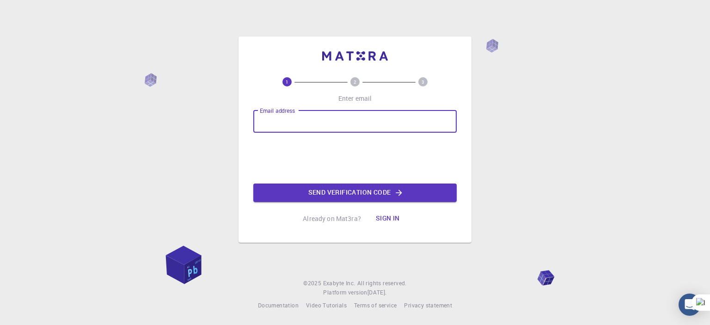
click at [326, 120] on input "Email address" at bounding box center [354, 121] width 203 height 22
type input "zebach28@gmail.com"
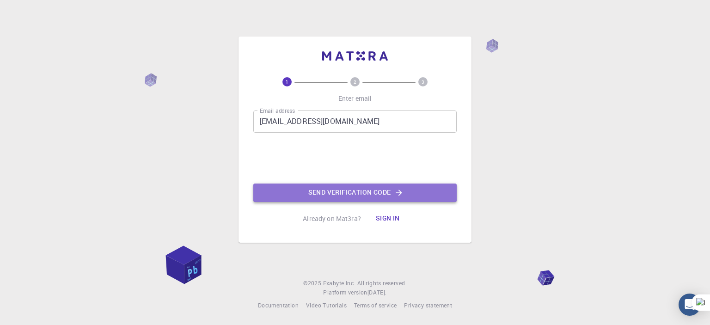
click at [327, 190] on button "Send verification code" at bounding box center [354, 192] width 203 height 18
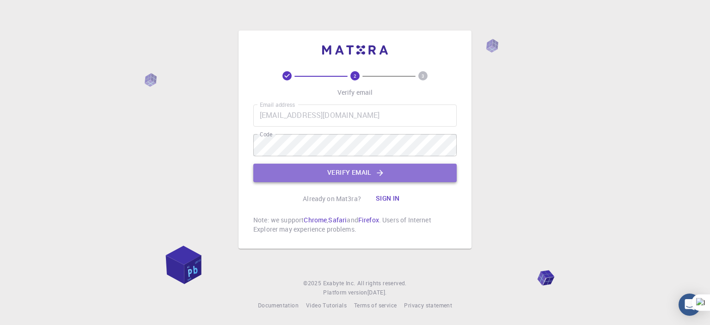
click at [324, 171] on button "Verify email" at bounding box center [354, 173] width 203 height 18
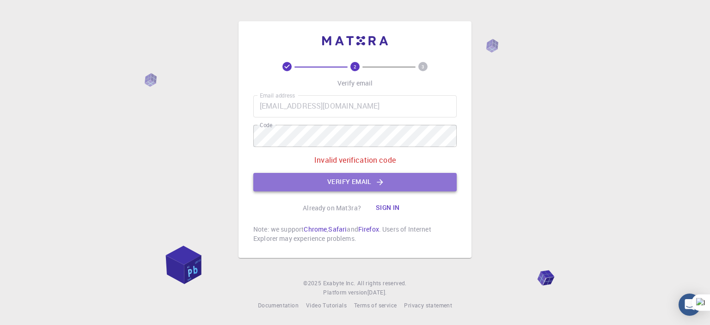
click at [372, 183] on button "Verify email" at bounding box center [354, 182] width 203 height 18
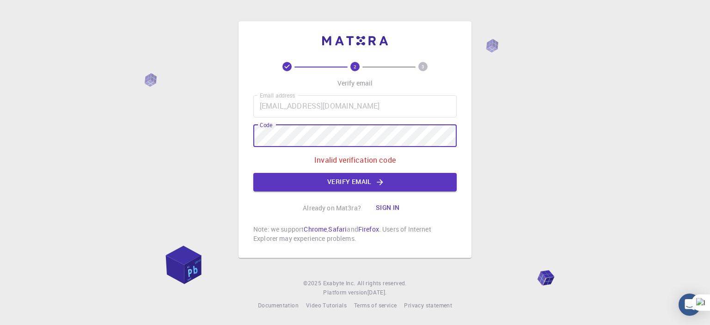
click at [245, 140] on div "2 3 Verify email Email address zebach28@gmail.com Email address Code Code Inval…" at bounding box center [354, 139] width 233 height 237
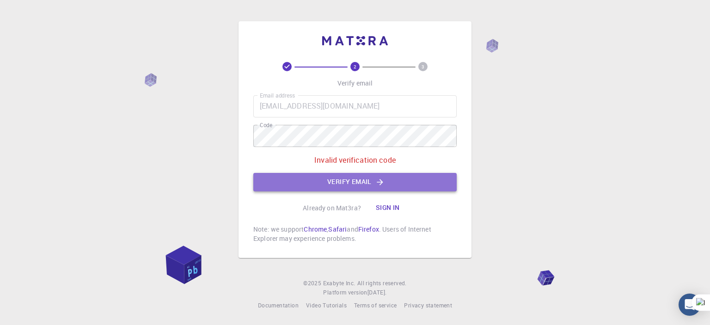
click at [351, 180] on button "Verify email" at bounding box center [354, 182] width 203 height 18
click at [340, 187] on button "Verify email" at bounding box center [354, 182] width 203 height 18
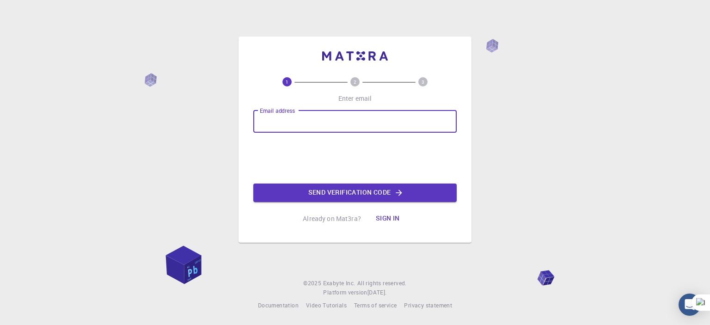
click at [301, 118] on input "Email address" at bounding box center [354, 121] width 203 height 22
type input "zebach28@gmail.com"
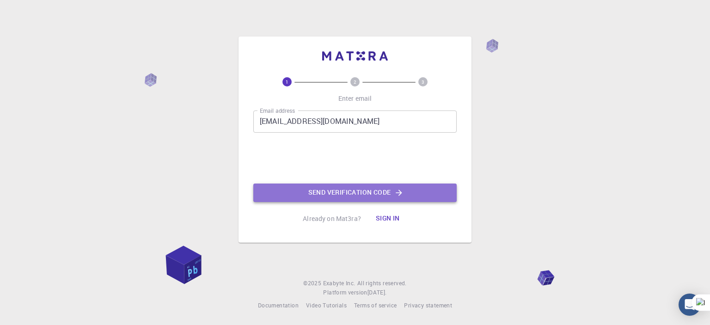
click at [309, 186] on button "Send verification code" at bounding box center [354, 192] width 203 height 18
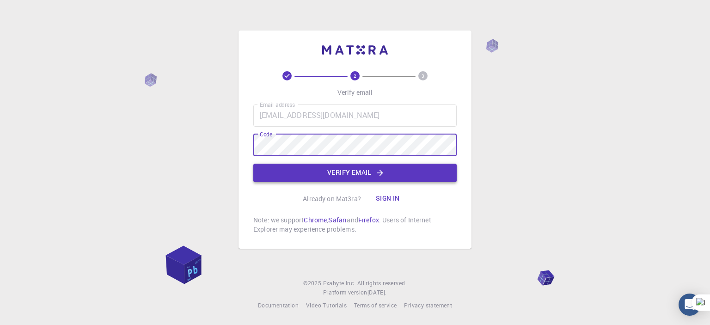
click at [298, 164] on button "Verify email" at bounding box center [354, 173] width 203 height 18
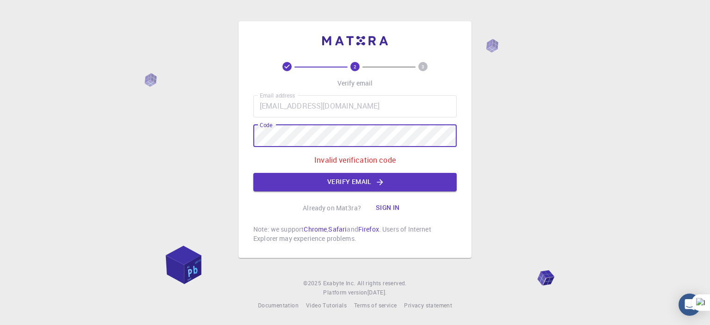
click at [242, 135] on div "2 3 Verify email Email address zebach28@gmail.com Email address Code Code Inval…" at bounding box center [354, 139] width 233 height 237
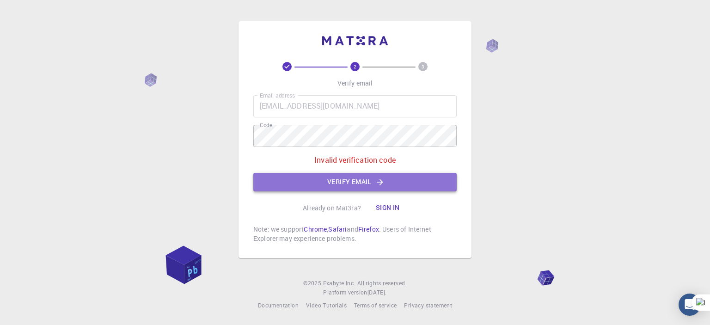
click at [331, 177] on button "Verify email" at bounding box center [354, 182] width 203 height 18
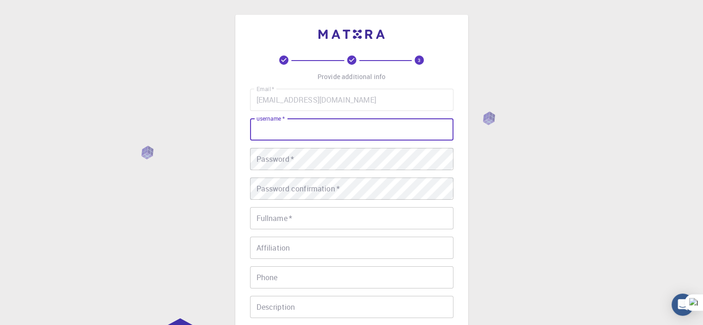
click at [312, 132] on input "username   *" at bounding box center [351, 129] width 203 height 22
type input "mohaaa"
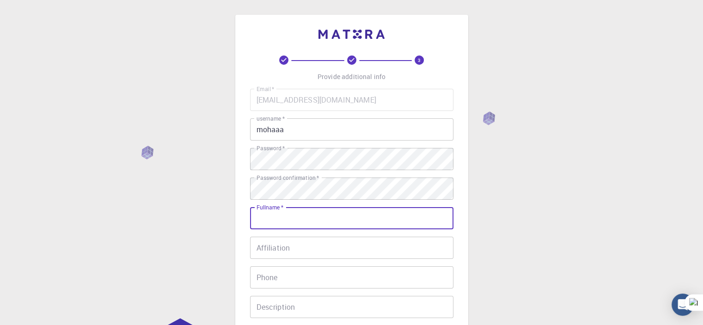
click at [313, 217] on input "Fullname   *" at bounding box center [351, 218] width 203 height 22
type input "[PERSON_NAME]"
type input "0657324397"
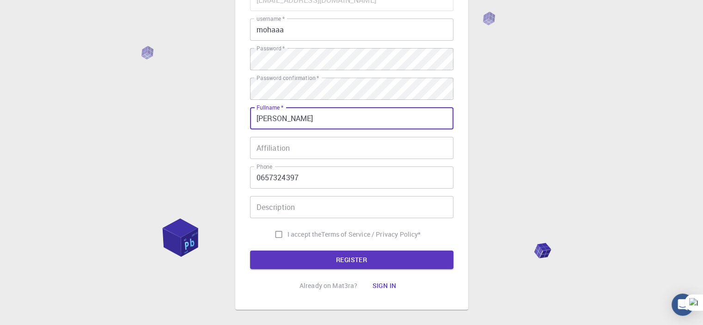
scroll to position [108, 0]
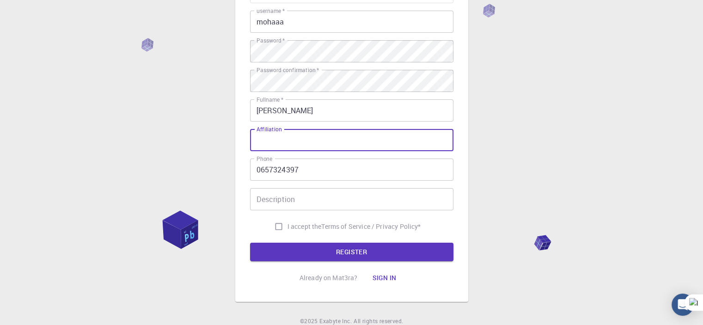
click at [301, 134] on input "Affiliation" at bounding box center [351, 140] width 203 height 22
type input "tahri mohammed university"
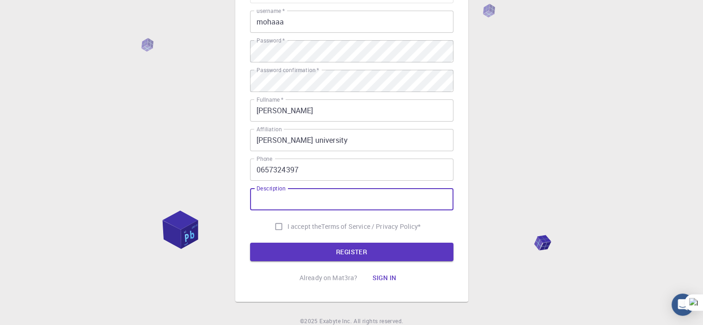
click at [303, 198] on input "Description" at bounding box center [351, 199] width 203 height 22
type input "Dr"
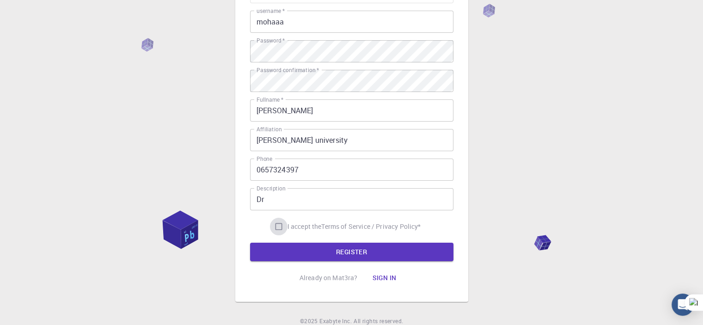
click at [273, 229] on input "I accept the Terms of Service / Privacy Policy *" at bounding box center [279, 227] width 18 height 18
checkbox input "true"
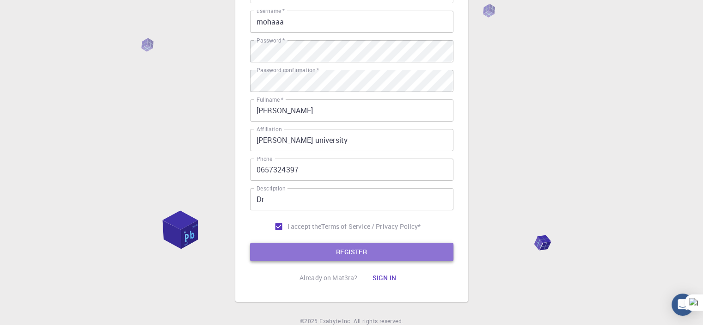
click at [301, 252] on button "REGISTER" at bounding box center [351, 252] width 203 height 18
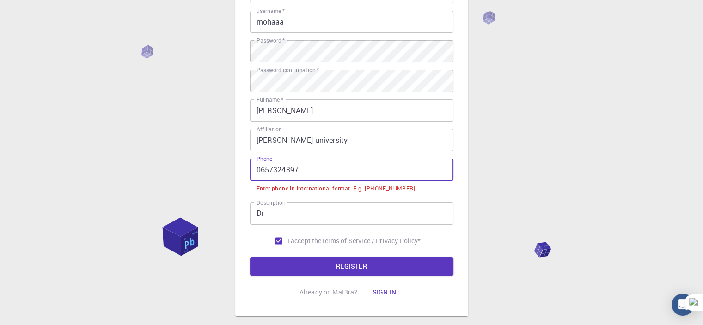
drag, startPoint x: 260, startPoint y: 171, endPoint x: 253, endPoint y: 173, distance: 7.2
click at [253, 173] on input "0657324397" at bounding box center [351, 170] width 203 height 22
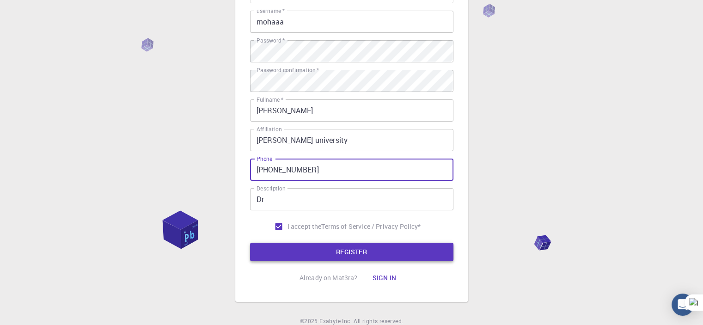
type input "+231657324397"
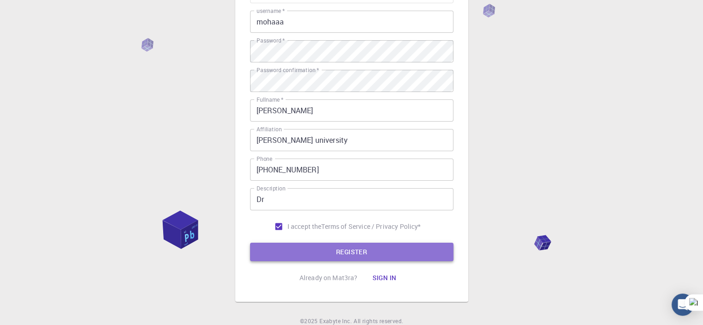
click at [323, 253] on button "REGISTER" at bounding box center [351, 252] width 203 height 18
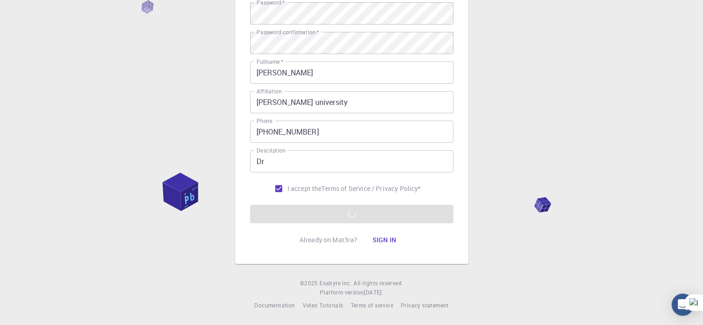
scroll to position [0, 0]
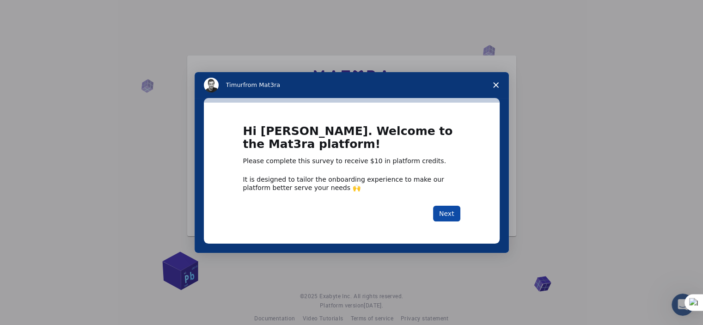
click at [447, 216] on button "Next" at bounding box center [446, 214] width 27 height 16
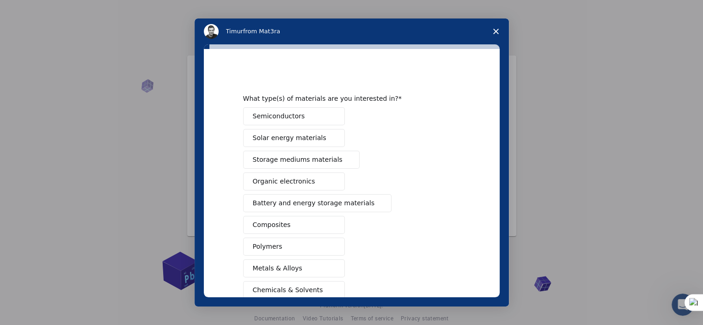
click at [292, 137] on span "Solar energy materials" at bounding box center [289, 138] width 73 height 10
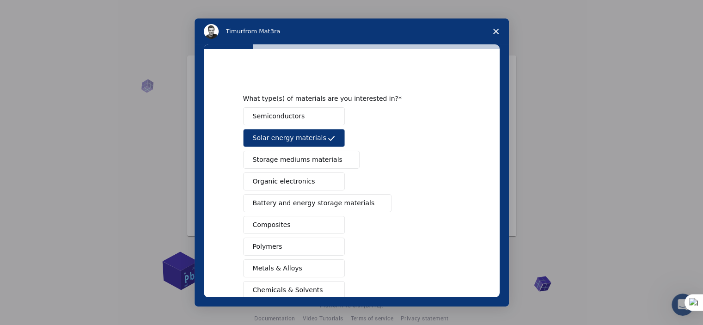
click at [301, 112] on button "Semiconductors" at bounding box center [294, 116] width 102 height 18
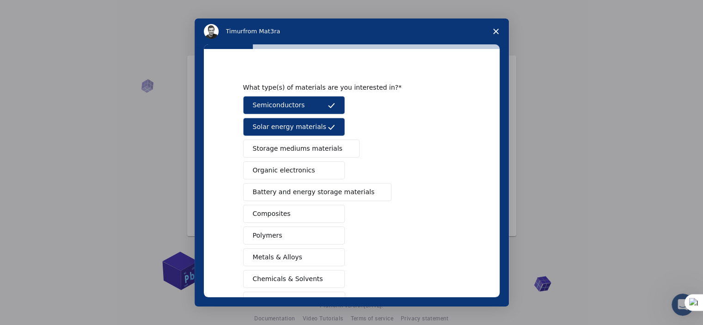
scroll to position [12, 0]
click at [301, 171] on span "Organic electronics" at bounding box center [284, 170] width 62 height 10
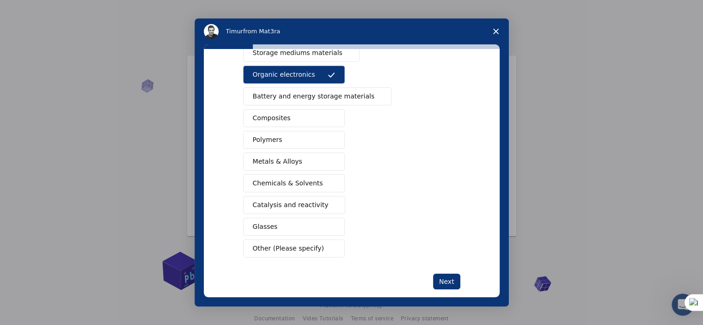
scroll to position [118, 0]
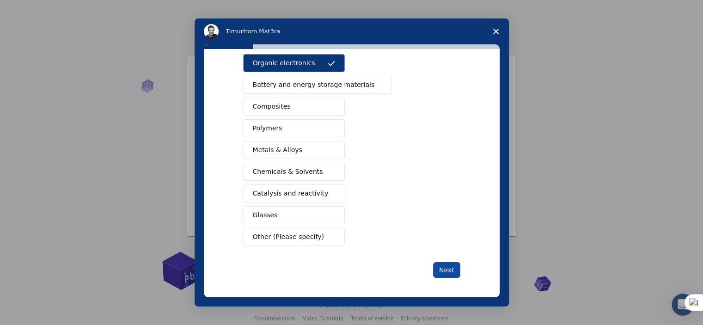
click at [445, 267] on button "Next" at bounding box center [446, 270] width 27 height 16
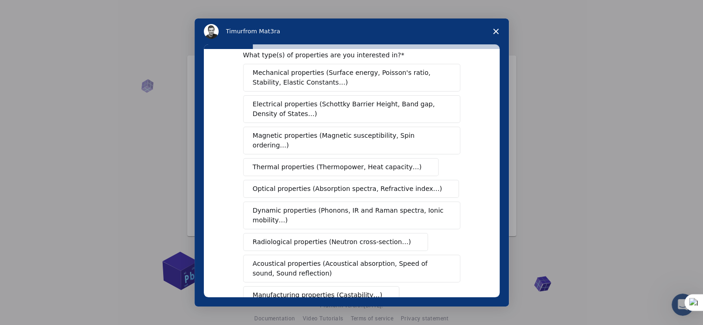
scroll to position [20, 0]
click at [345, 112] on span "Electrical properties (Schottky Barrier Height, Band gap, Density of States…)" at bounding box center [349, 108] width 192 height 19
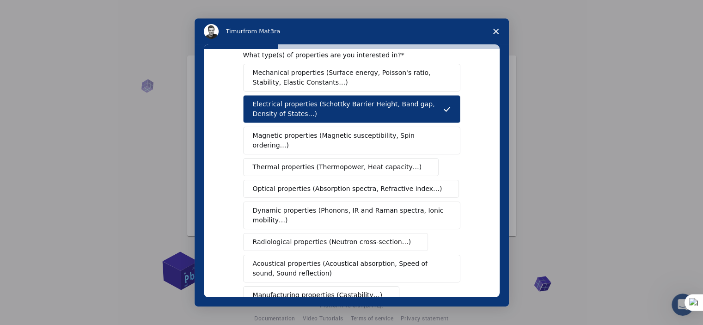
click at [345, 77] on span "Mechanical properties (Surface energy, Poisson's ratio, Stability, Elastic Cons…" at bounding box center [349, 77] width 193 height 19
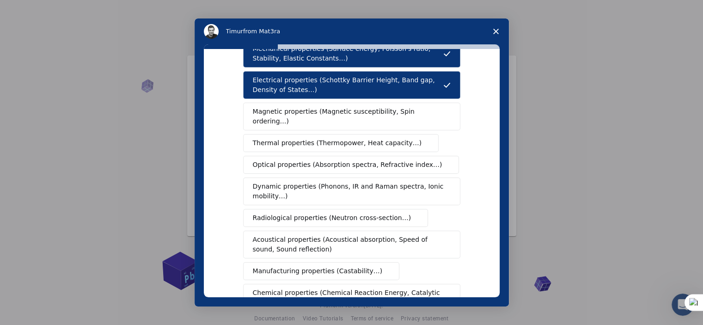
scroll to position [45, 0]
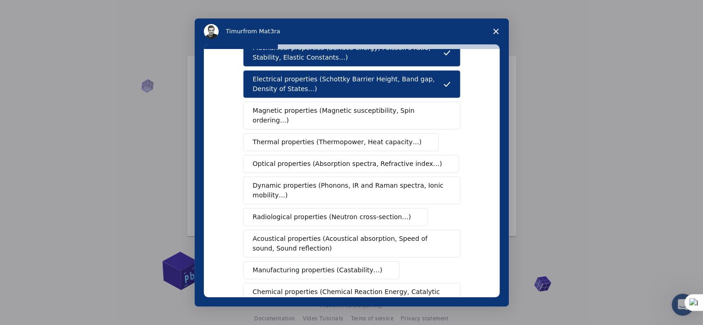
click at [344, 159] on span "Optical properties (Absorption spectra, Refractive index…)" at bounding box center [347, 164] width 189 height 10
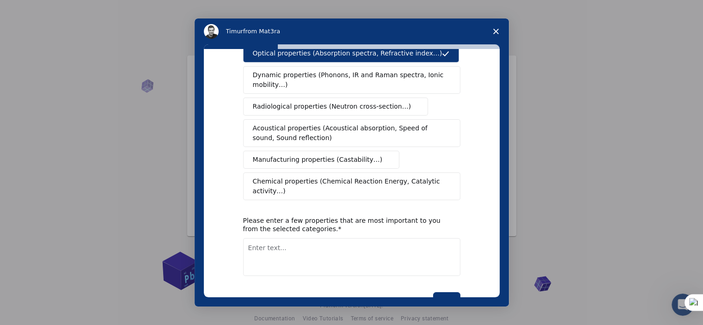
scroll to position [177, 0]
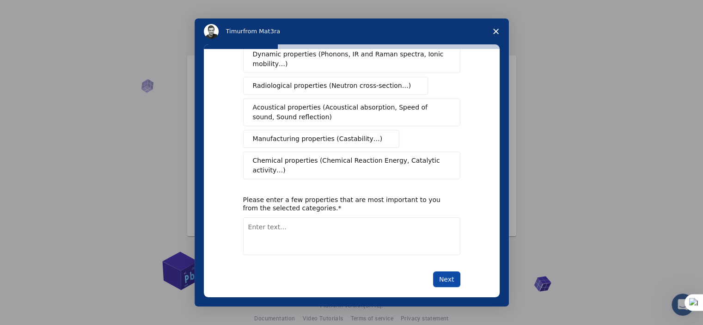
click at [447, 271] on button "Next" at bounding box center [446, 279] width 27 height 16
click at [372, 235] on textarea "Enter text..." at bounding box center [351, 236] width 217 height 38
click at [269, 219] on textarea "courant and voltage characteristic" at bounding box center [351, 236] width 217 height 38
click at [342, 217] on textarea "courant and voltage characteristic" at bounding box center [351, 236] width 217 height 38
drag, startPoint x: 343, startPoint y: 215, endPoint x: 306, endPoint y: 218, distance: 37.1
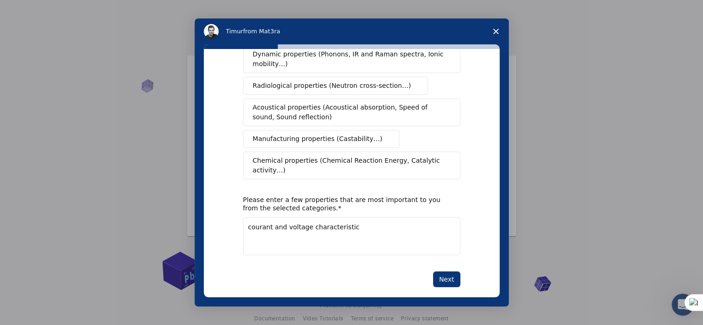
click at [306, 218] on textarea "courant and voltage characteristic" at bounding box center [351, 236] width 217 height 38
type textarea "courant and voltage characteristic"
click at [338, 231] on icon at bounding box center [336, 231] width 6 height 6
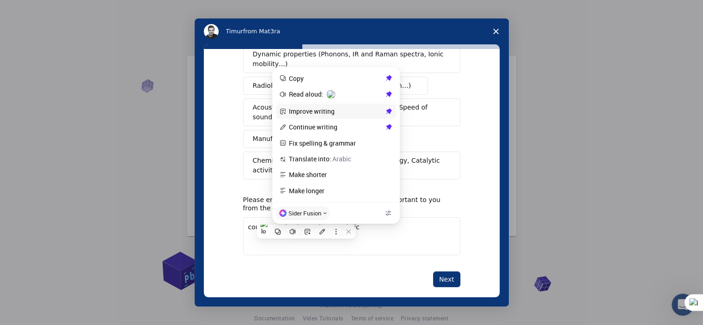
click at [307, 112] on span "Improve writing" at bounding box center [336, 111] width 94 height 8
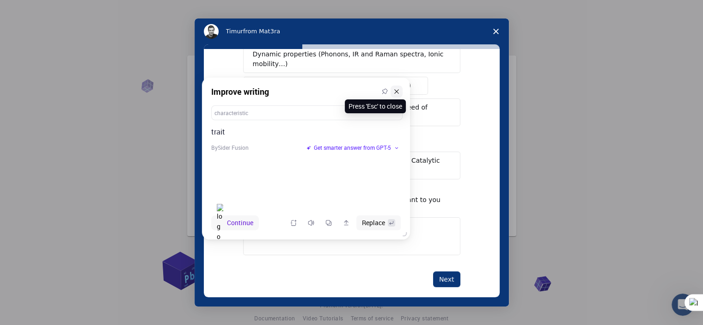
click at [397, 87] on button at bounding box center [397, 92] width 12 height 12
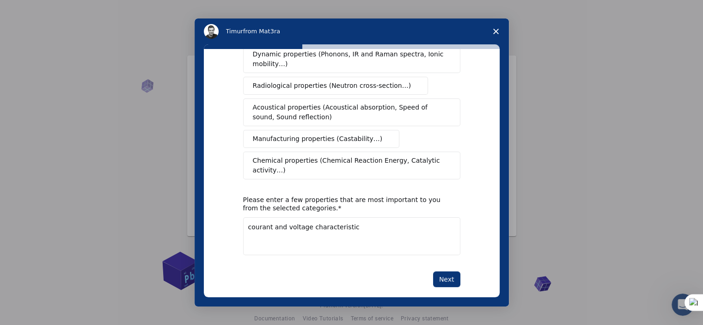
click at [348, 218] on textarea "courant and voltage characteristic" at bounding box center [351, 236] width 217 height 38
drag, startPoint x: 348, startPoint y: 218, endPoint x: 305, endPoint y: 220, distance: 43.0
click at [305, 220] on textarea "courant and voltage characteristic" at bounding box center [351, 236] width 217 height 38
click at [332, 232] on icon at bounding box center [335, 233] width 6 height 6
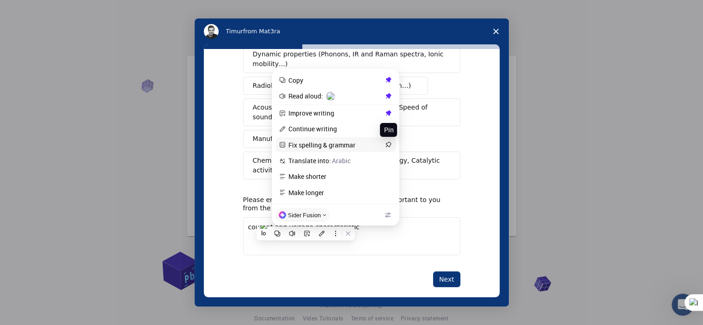
click at [387, 142] on icon at bounding box center [388, 144] width 6 height 6
click at [387, 159] on icon at bounding box center [388, 161] width 6 height 6
click at [388, 176] on icon at bounding box center [389, 177] width 6 height 6
click at [388, 191] on icon at bounding box center [388, 192] width 6 height 6
click at [341, 147] on span "Fix spelling & grammar" at bounding box center [335, 145] width 94 height 8
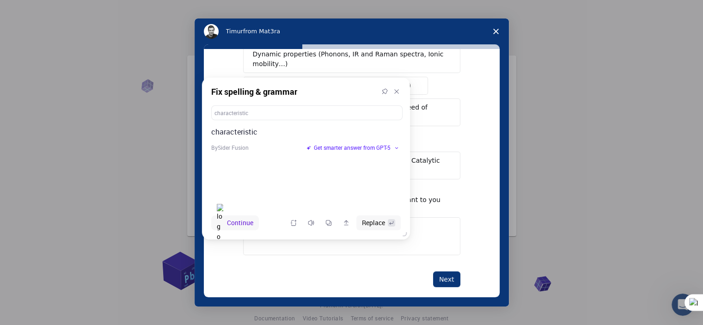
drag, startPoint x: 257, startPoint y: 129, endPoint x: 216, endPoint y: 128, distance: 41.6
click at [216, 128] on p "characteristic" at bounding box center [305, 132] width 189 height 12
click at [367, 218] on span "Replace" at bounding box center [373, 223] width 23 height 10
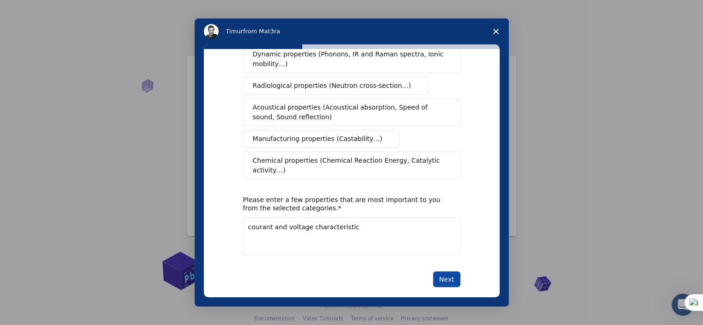
click at [446, 271] on button "Next" at bounding box center [446, 279] width 27 height 16
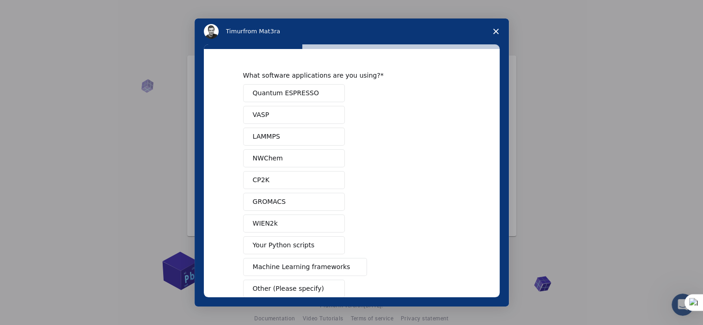
scroll to position [52, 0]
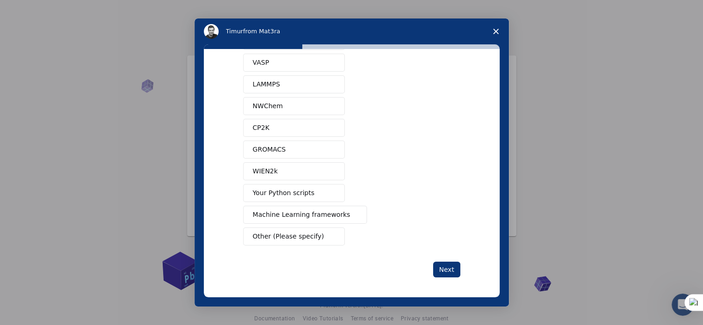
click at [309, 190] on button "Your Python scripts" at bounding box center [294, 193] width 102 height 18
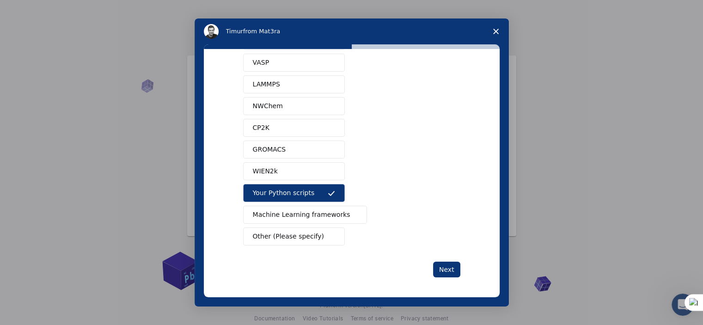
click at [318, 236] on button "Other (Please specify)" at bounding box center [294, 236] width 102 height 18
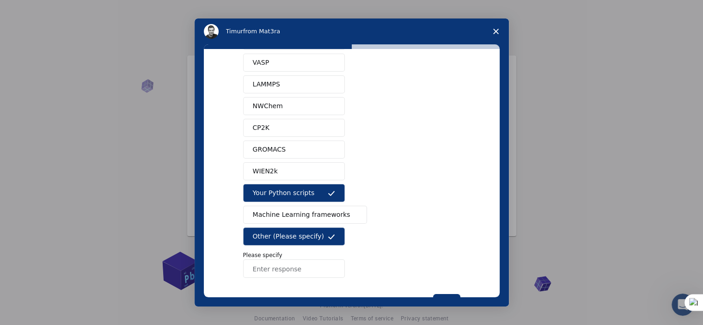
click at [301, 266] on input "Enter response" at bounding box center [294, 268] width 102 height 18
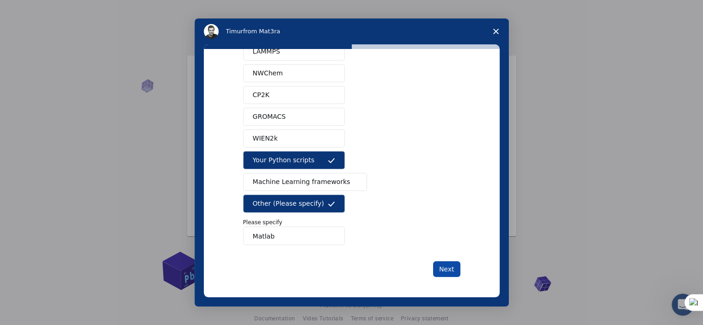
type input "Matlab"
click at [442, 268] on button "Next" at bounding box center [446, 269] width 27 height 16
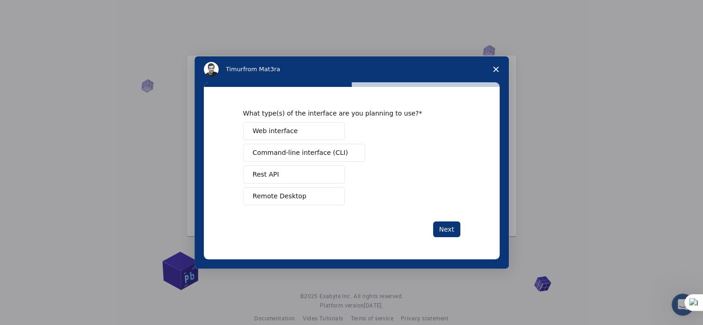
scroll to position [0, 0]
click at [306, 131] on button "Web interface" at bounding box center [294, 131] width 102 height 18
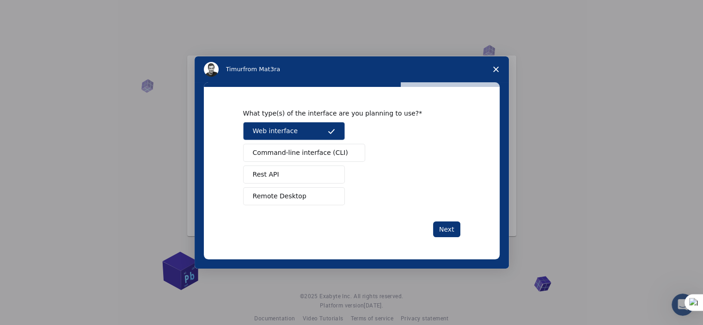
click at [316, 154] on span "Command-line interface (CLI)" at bounding box center [300, 153] width 95 height 10
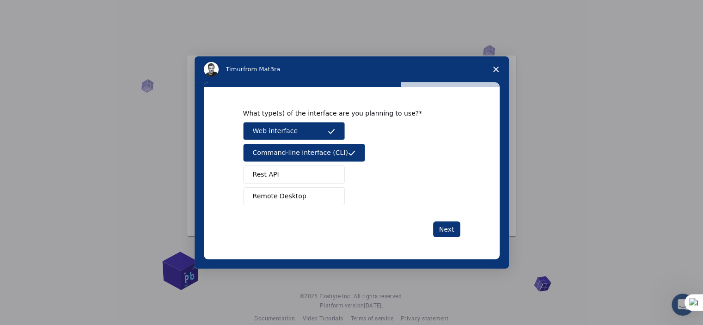
click at [318, 192] on button "Remote Desktop" at bounding box center [294, 196] width 102 height 18
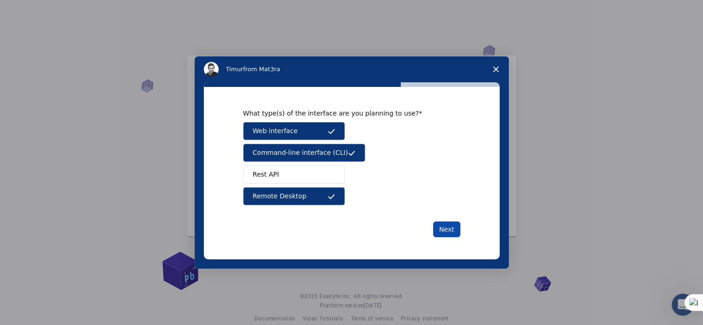
click at [447, 228] on button "Next" at bounding box center [446, 229] width 27 height 16
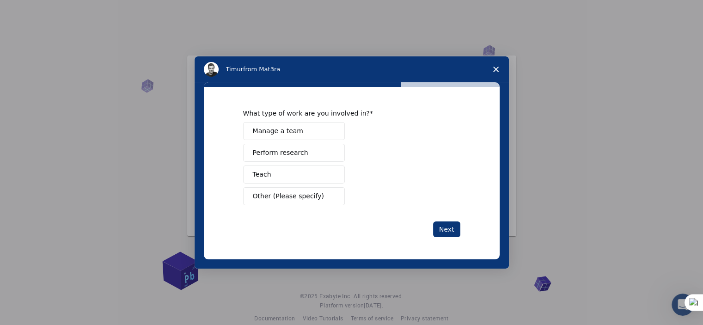
click at [303, 149] on button "Perform research" at bounding box center [294, 153] width 102 height 18
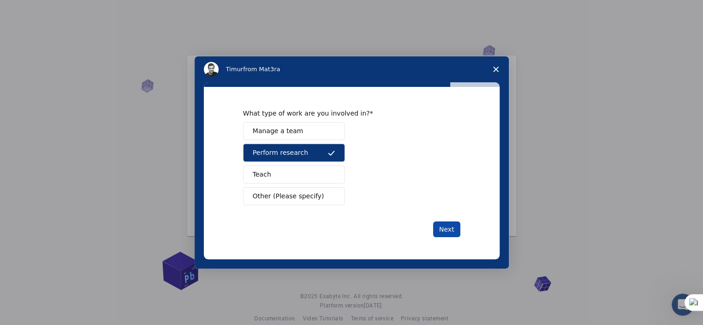
click at [444, 229] on button "Next" at bounding box center [446, 229] width 27 height 16
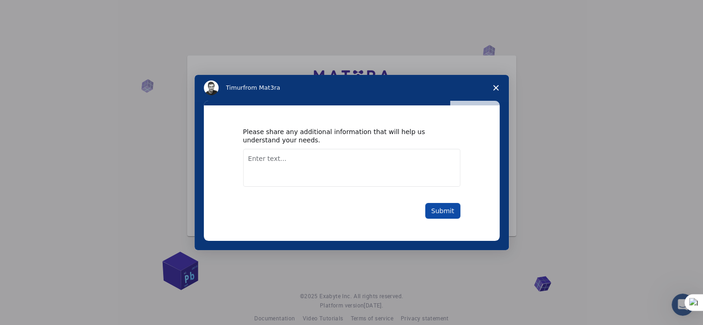
click at [440, 212] on button "Submit" at bounding box center [442, 211] width 35 height 16
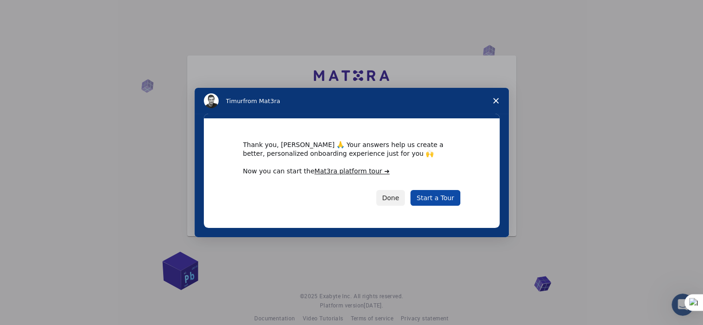
click at [437, 197] on link "Start a Tour" at bounding box center [434, 198] width 49 height 16
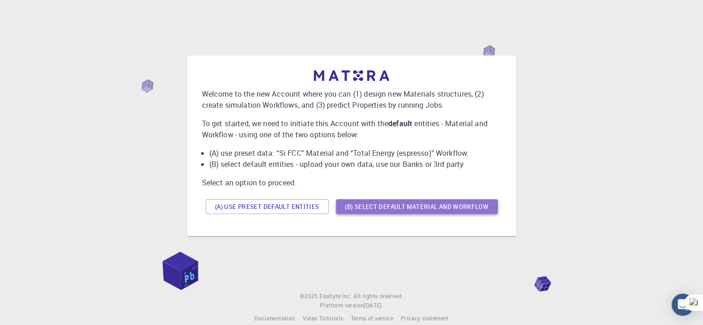
click at [397, 207] on button "(B) Select default material and workflow" at bounding box center [417, 206] width 162 height 15
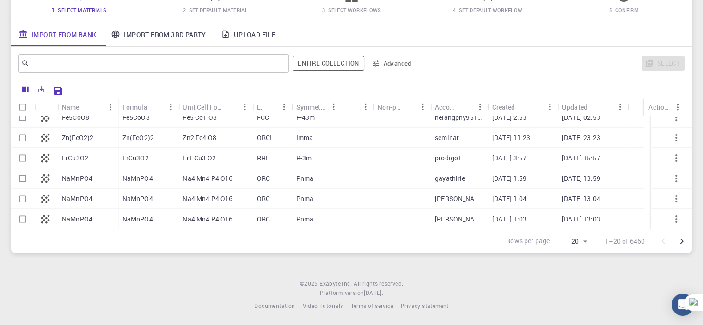
scroll to position [235, 0]
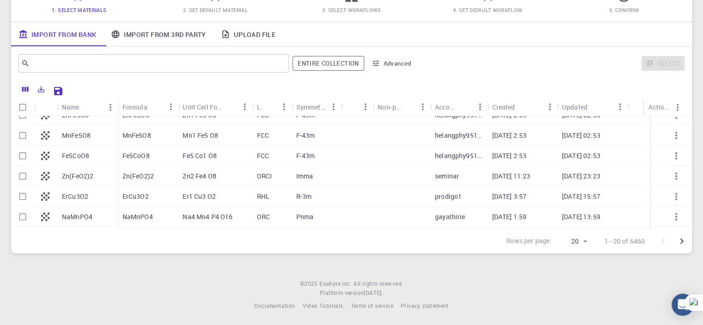
click at [76, 177] on p "Zn(FeO2)2" at bounding box center [77, 175] width 31 height 9
checkbox input "true"
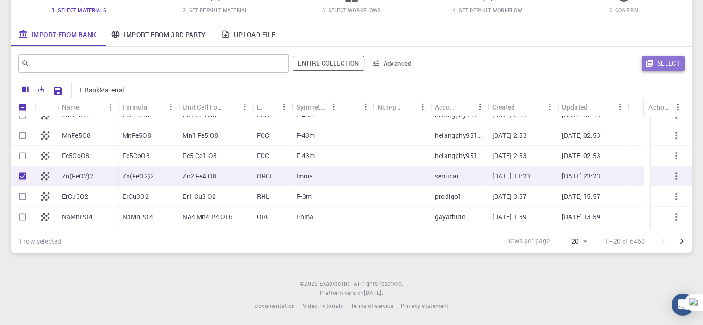
click at [675, 62] on button "Select" at bounding box center [662, 63] width 43 height 15
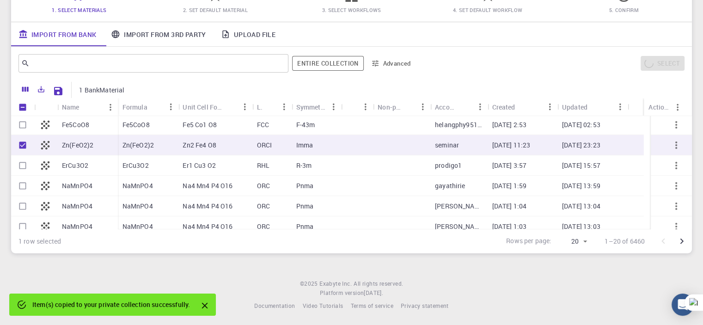
scroll to position [271, 0]
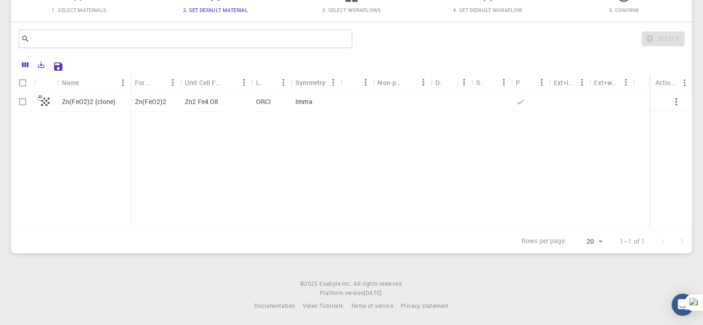
click at [108, 109] on div "Zn(FeO2)2 (clone)" at bounding box center [93, 102] width 73 height 20
checkbox input "false"
click at [47, 105] on icon at bounding box center [45, 101] width 9 height 9
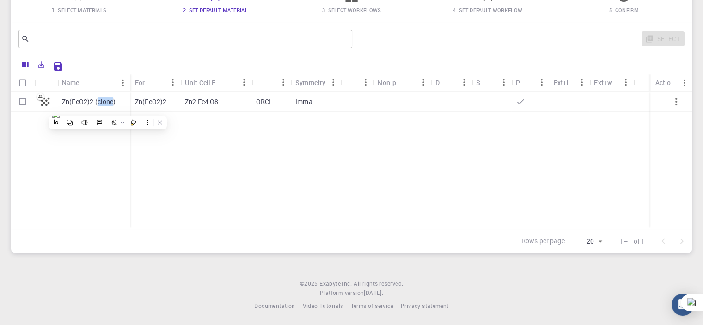
click at [47, 105] on icon at bounding box center [45, 101] width 9 height 9
checkbox input "false"
click at [18, 104] on input "Select row" at bounding box center [23, 102] width 18 height 18
checkbox input "true"
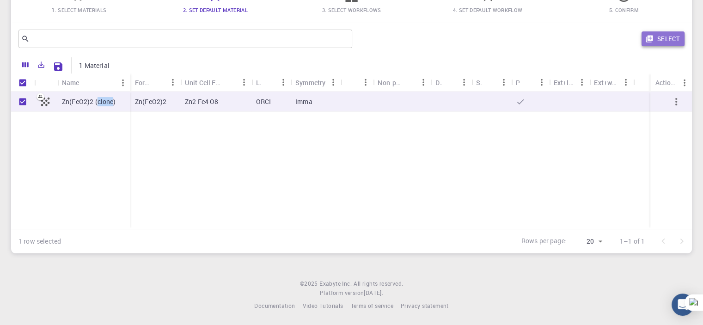
click at [654, 35] on button "Select" at bounding box center [662, 38] width 43 height 15
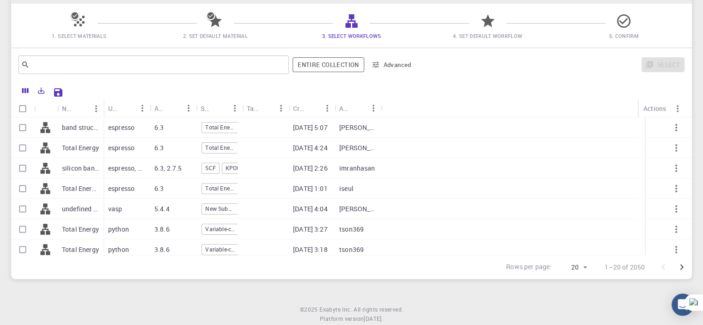
scroll to position [71, 0]
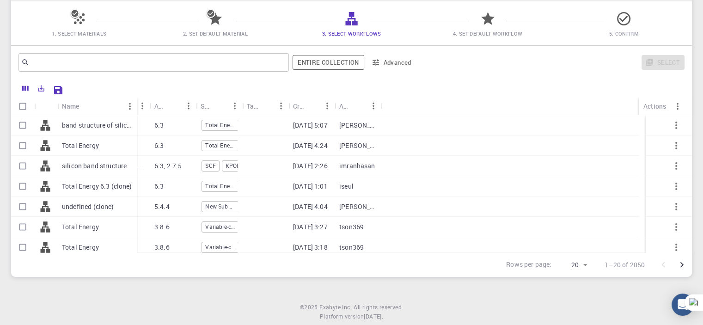
drag, startPoint x: 102, startPoint y: 107, endPoint x: 135, endPoint y: 107, distance: 33.7
click at [135, 107] on div "Name" at bounding box center [138, 106] width 9 height 18
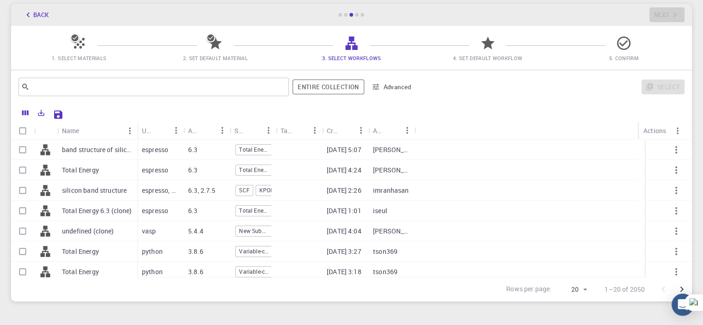
scroll to position [50, 0]
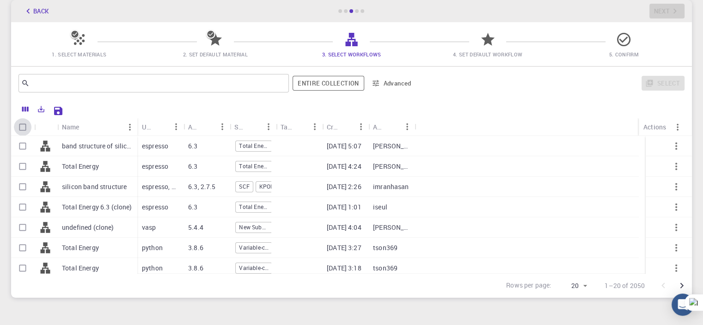
click at [22, 129] on input "Select all rows" at bounding box center [23, 127] width 18 height 18
checkbox input "true"
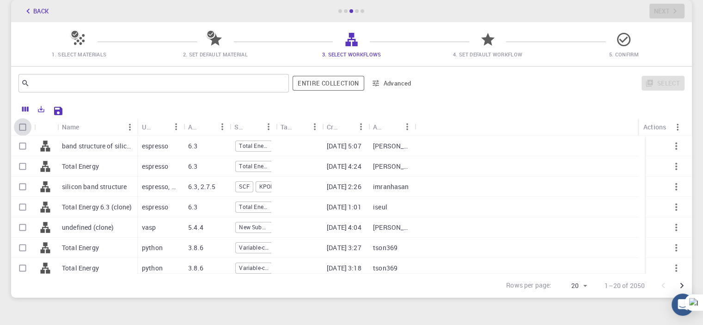
checkbox input "true"
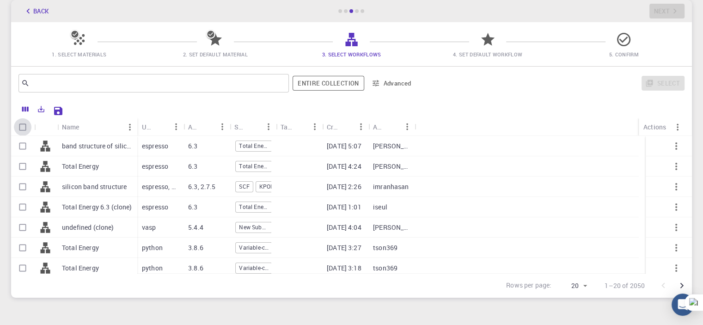
checkbox input "true"
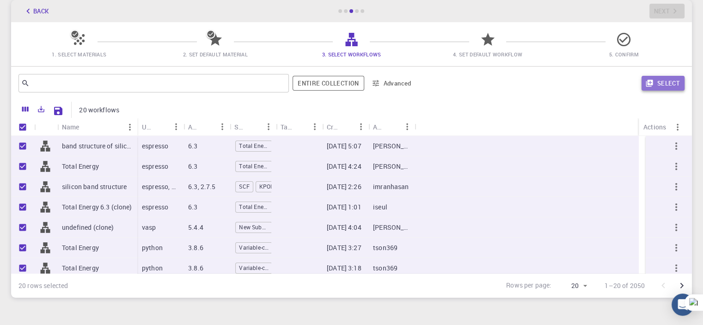
click at [678, 85] on button "Select" at bounding box center [662, 83] width 43 height 15
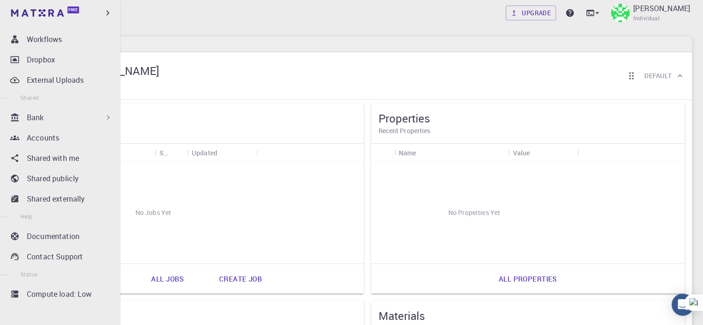
scroll to position [135, 0]
click at [45, 295] on p "Compute load: Low" at bounding box center [59, 293] width 65 height 11
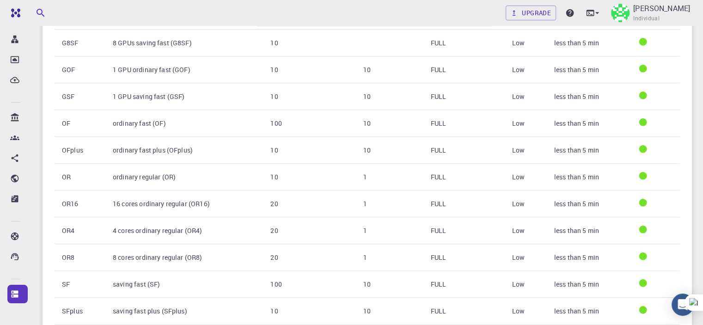
scroll to position [941, 0]
